Goal: Communication & Community: Answer question/provide support

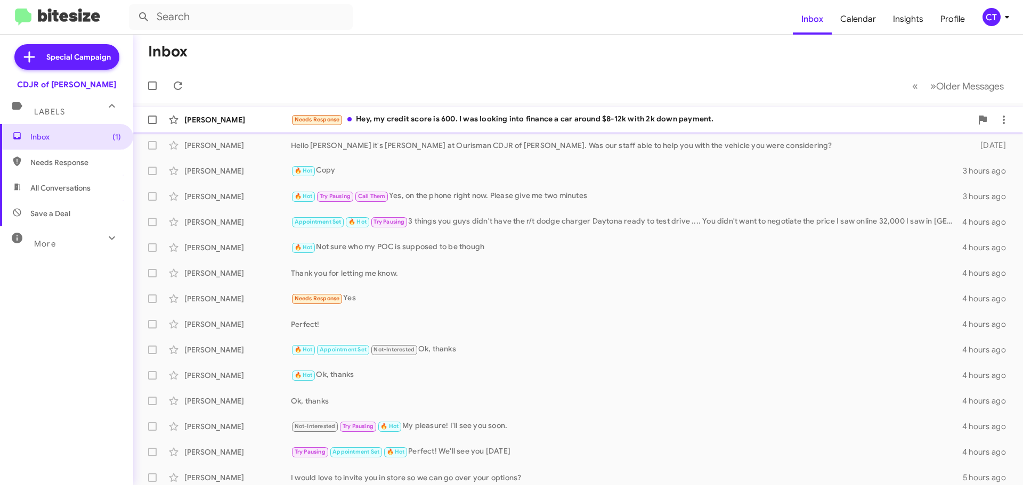
click at [552, 124] on div "Needs Response Hey, my credit score is 600. I was looking into finance a car ar…" at bounding box center [631, 119] width 681 height 12
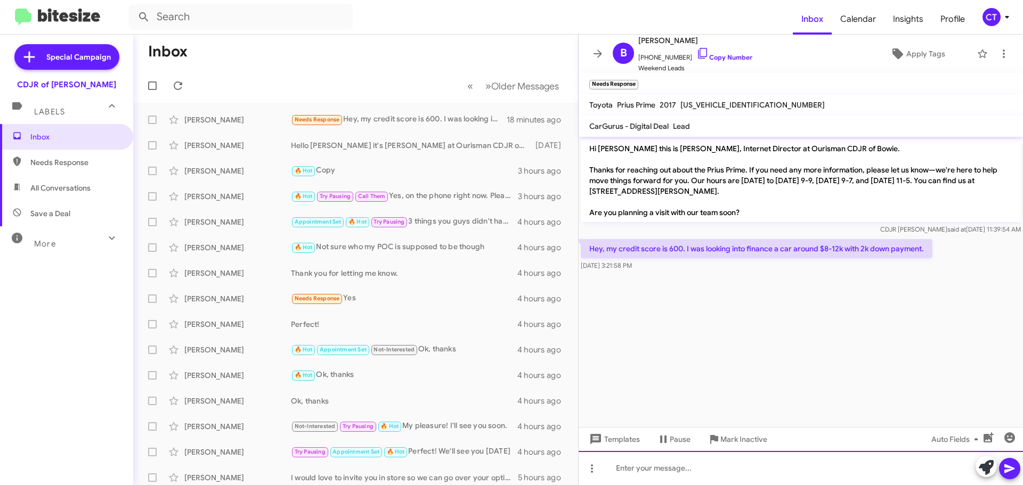
click at [750, 478] on div at bounding box center [800, 468] width 444 height 34
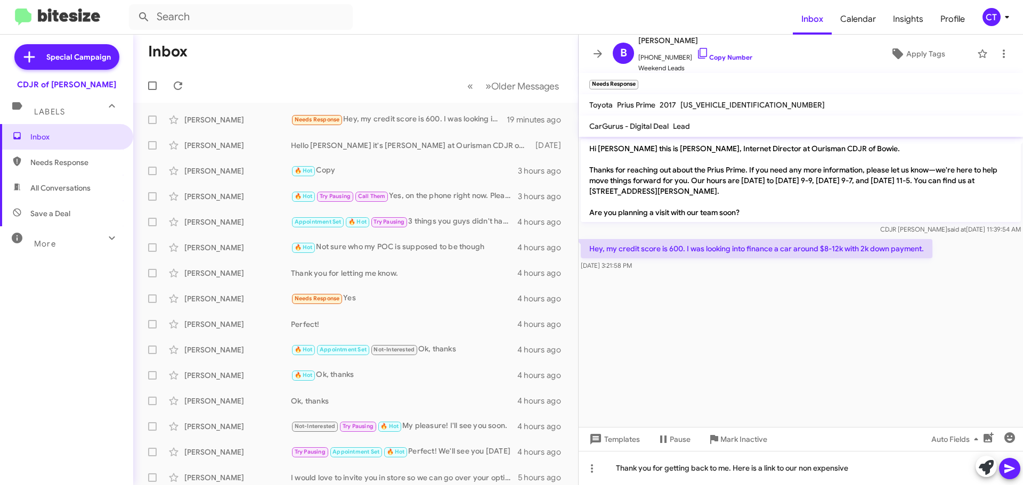
click at [992, 18] on div "CT" at bounding box center [991, 17] width 18 height 18
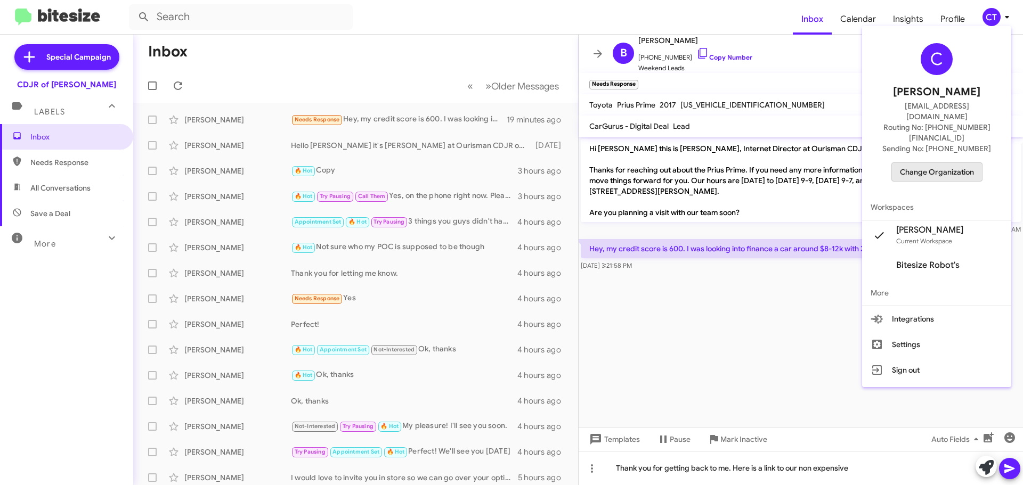
click at [953, 163] on span "Change Organization" at bounding box center [937, 172] width 74 height 18
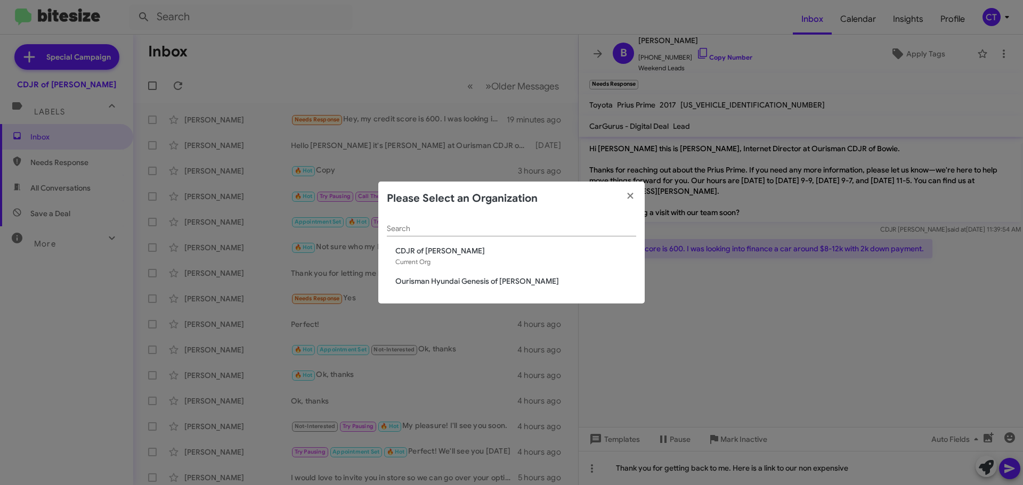
click at [492, 276] on span "Ourisman Hyundai Genesis of Bowie" at bounding box center [515, 281] width 241 height 11
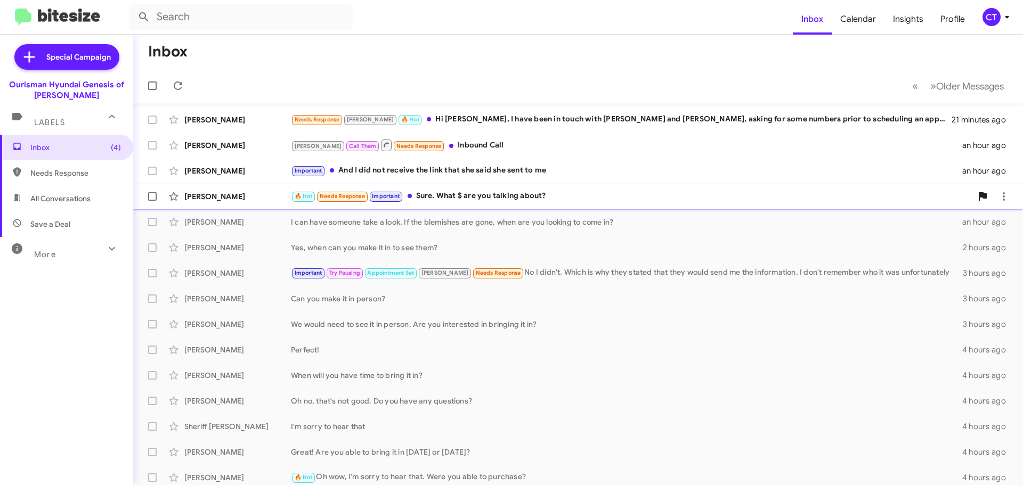
drag, startPoint x: 518, startPoint y: 197, endPoint x: 522, endPoint y: 202, distance: 7.6
click at [518, 197] on div "🔥 Hot Needs Response Important Sure. What $ are you talking about?" at bounding box center [631, 196] width 681 height 12
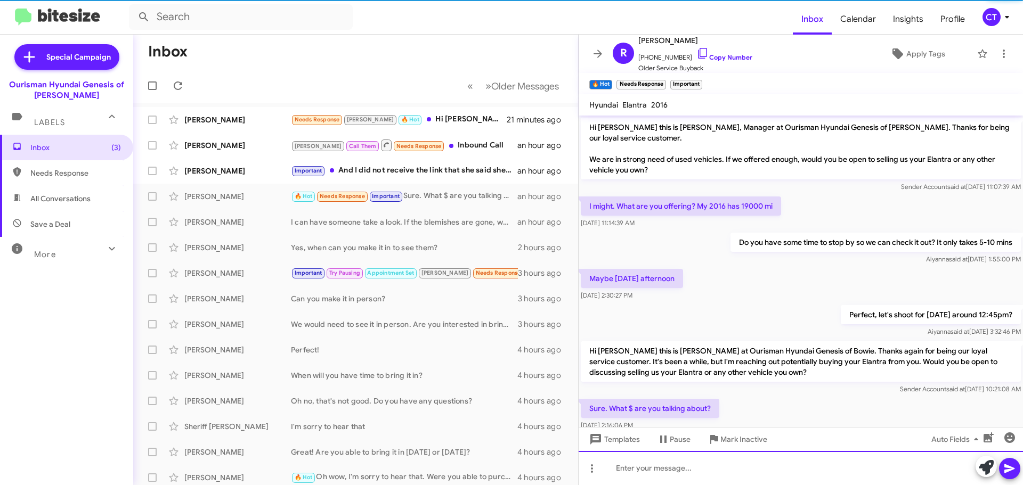
click at [683, 477] on div at bounding box center [800, 468] width 444 height 34
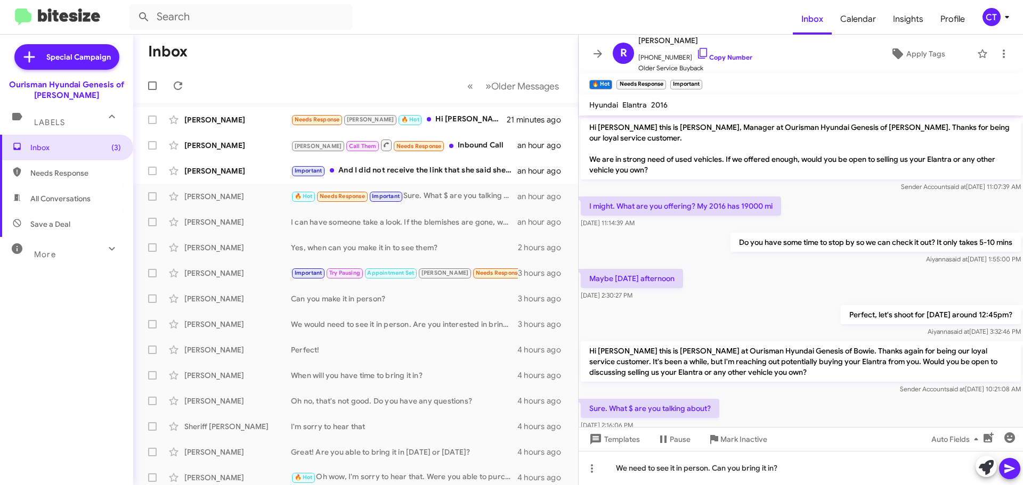
drag, startPoint x: 1014, startPoint y: 464, endPoint x: 706, endPoint y: 338, distance: 332.2
click at [1013, 464] on icon at bounding box center [1009, 468] width 13 height 13
click at [444, 183] on span "Janette Vines Important And I did not receive the link that she said she sent t…" at bounding box center [355, 171] width 445 height 26
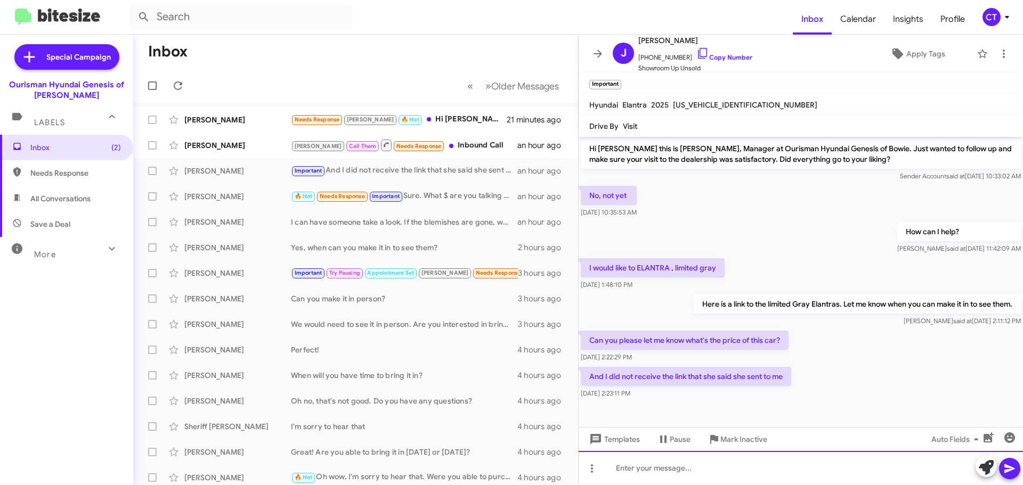
click at [632, 471] on div at bounding box center [800, 468] width 444 height 34
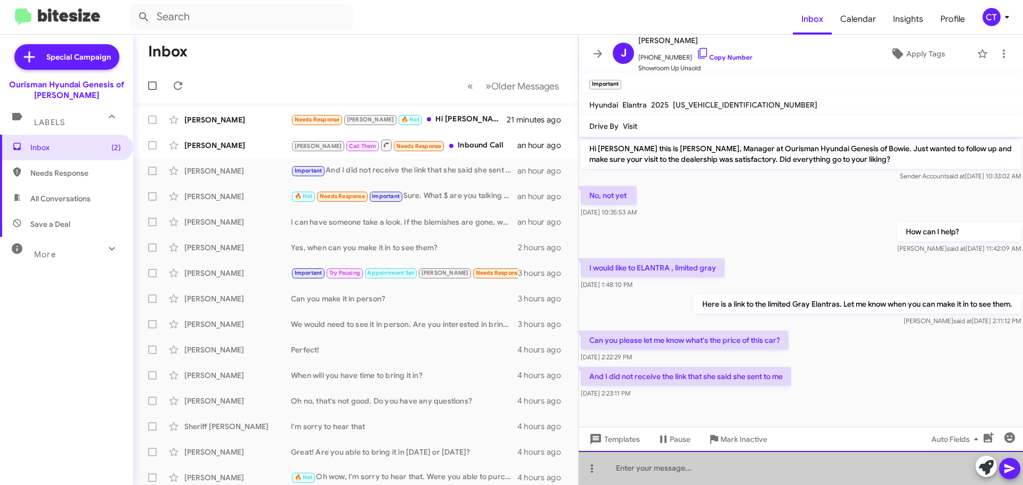
drag, startPoint x: 635, startPoint y: 470, endPoint x: 631, endPoint y: 475, distance: 6.1
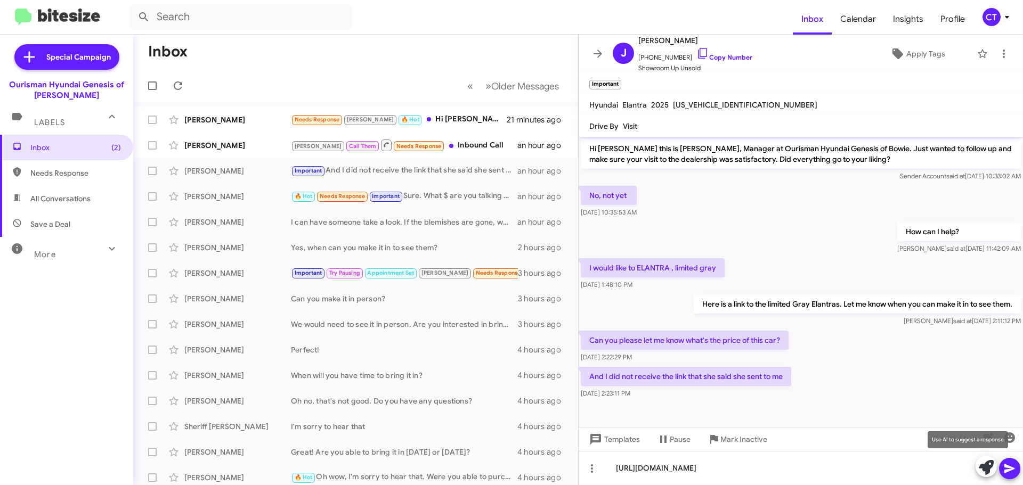
click at [1014, 467] on icon at bounding box center [1009, 468] width 13 height 13
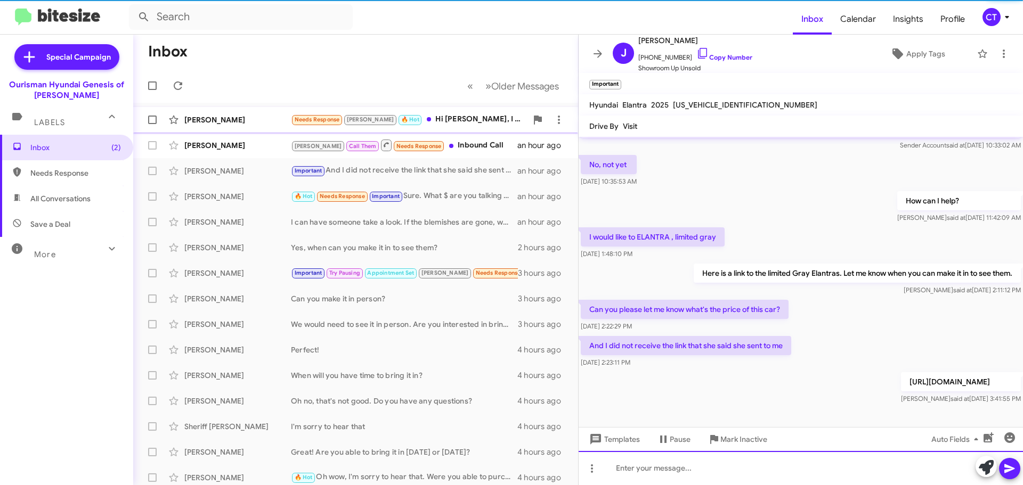
scroll to position [31, 0]
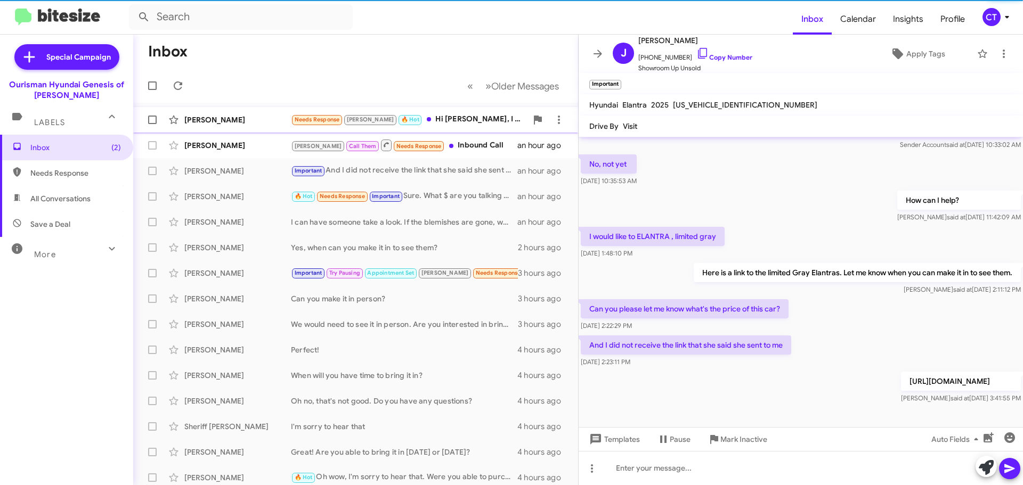
click at [455, 121] on div "Needs Response Stephanie 🔥 Hot Hi Ciara, I have been in touch with Elmer and Da…" at bounding box center [409, 119] width 236 height 12
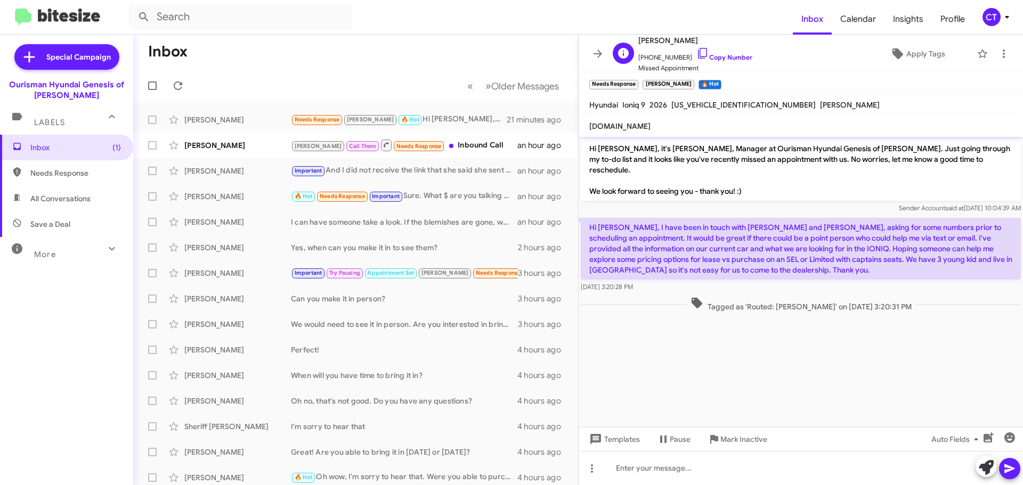
drag, startPoint x: 693, startPoint y: 51, endPoint x: 676, endPoint y: 54, distance: 16.9
click at [696, 51] on icon at bounding box center [702, 53] width 13 height 13
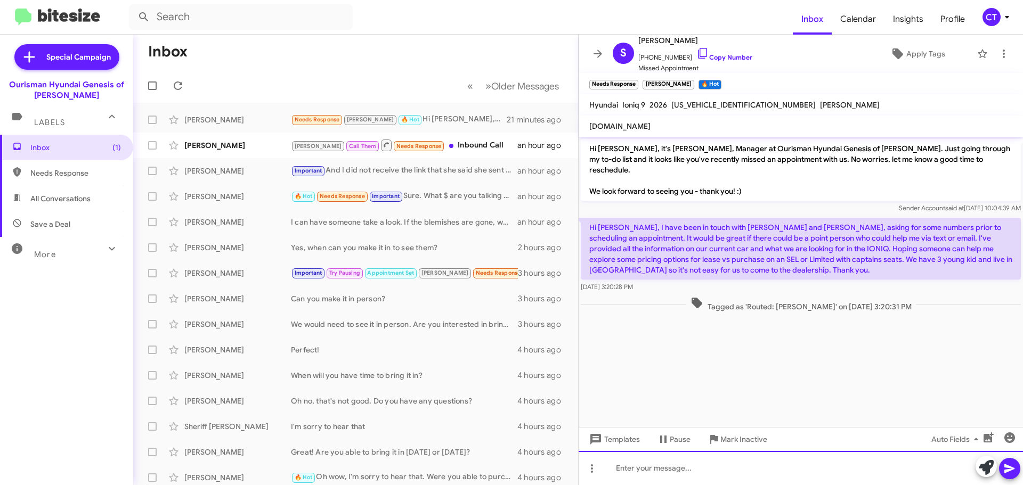
click at [676, 464] on div at bounding box center [800, 468] width 444 height 34
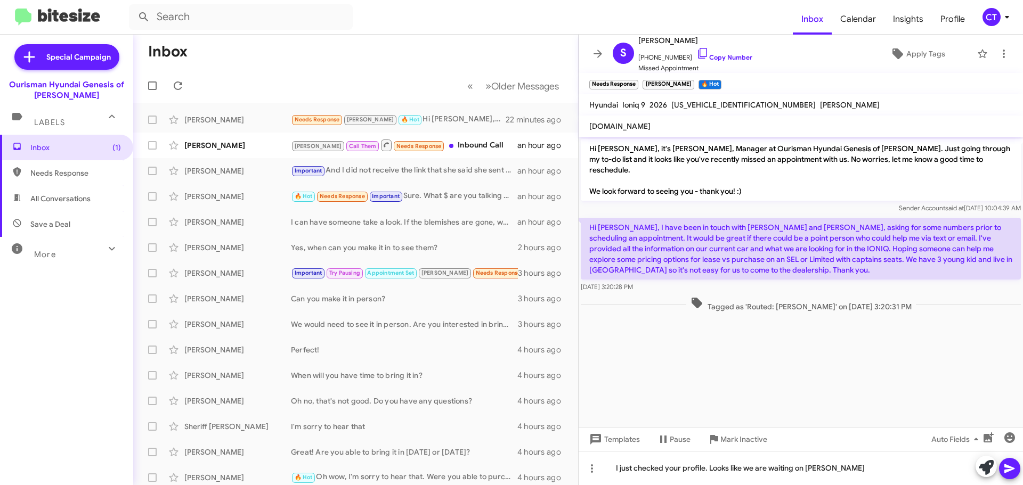
click at [1017, 464] on button at bounding box center [1009, 468] width 21 height 21
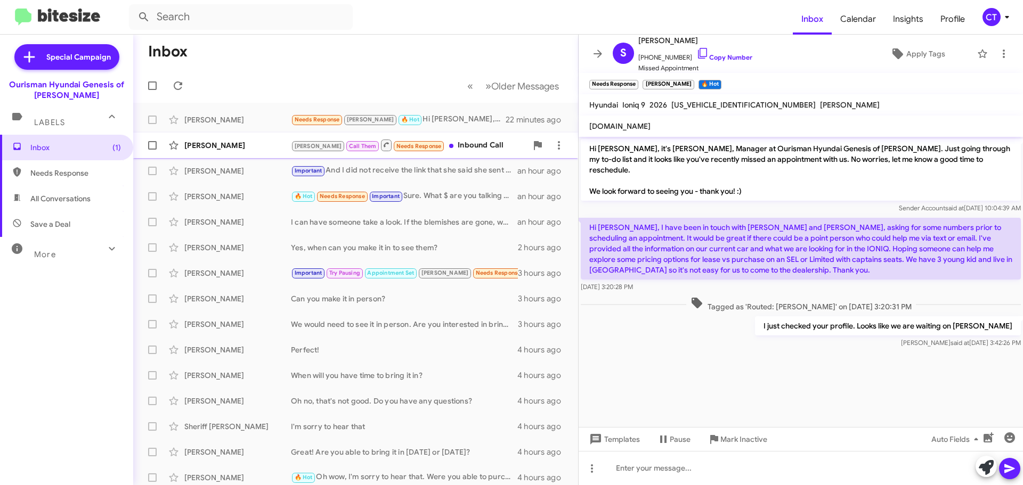
click at [462, 150] on div "Stephanie Call Them Needs Response Inbound Call" at bounding box center [409, 144] width 236 height 13
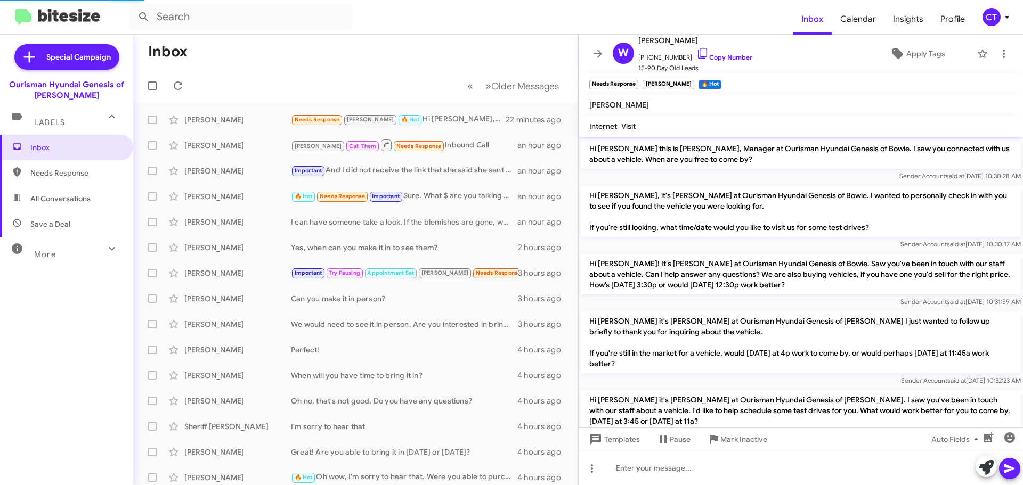
scroll to position [399, 0]
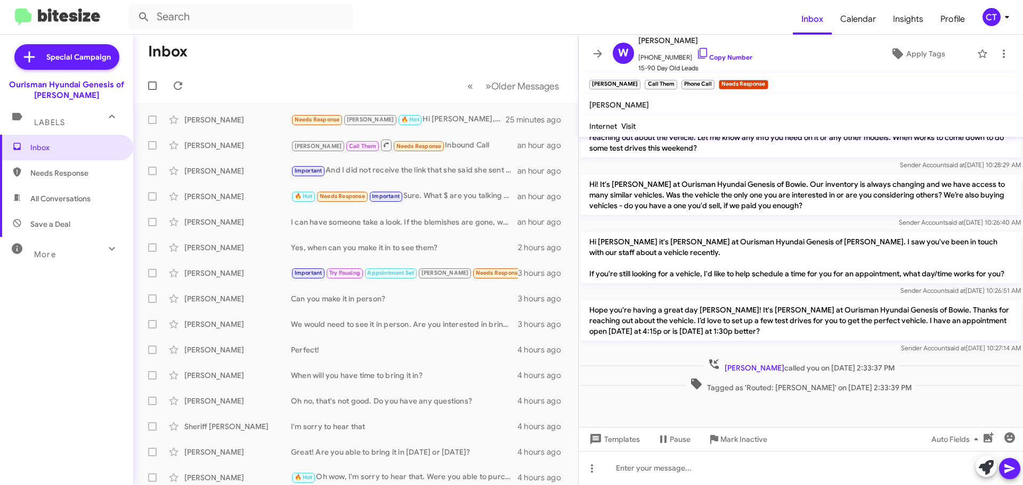
click at [994, 18] on div "CT" at bounding box center [991, 17] width 18 height 18
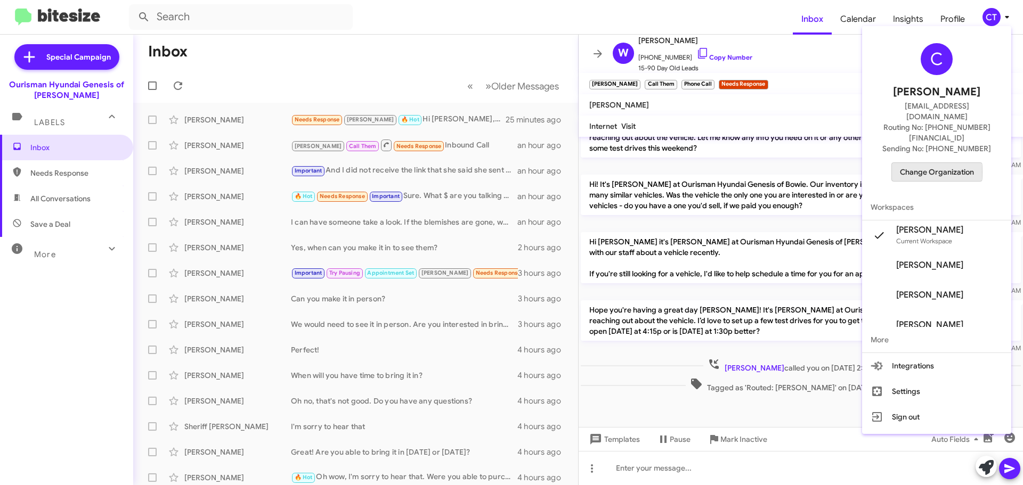
click at [933, 163] on span "Change Organization" at bounding box center [937, 172] width 74 height 18
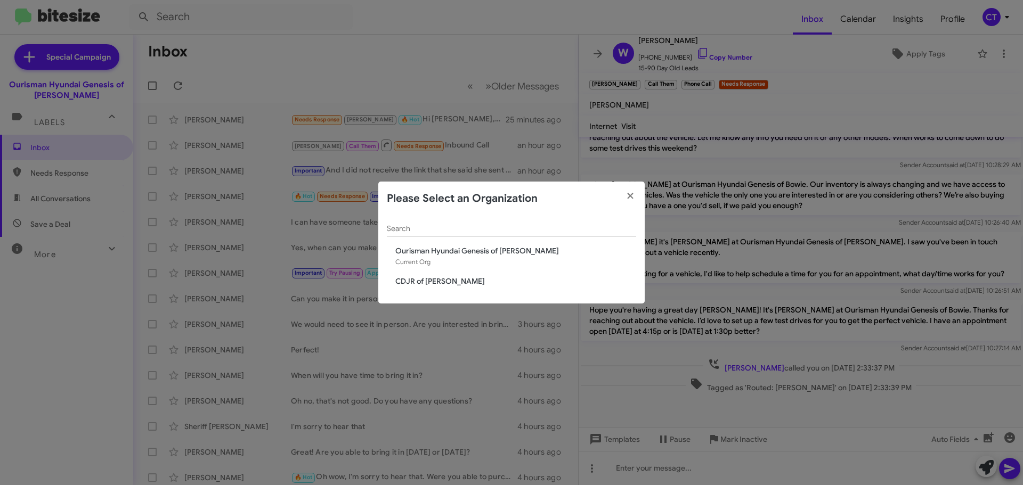
click at [403, 283] on span "CDJR of [PERSON_NAME]" at bounding box center [515, 281] width 241 height 11
